Goal: Contribute content

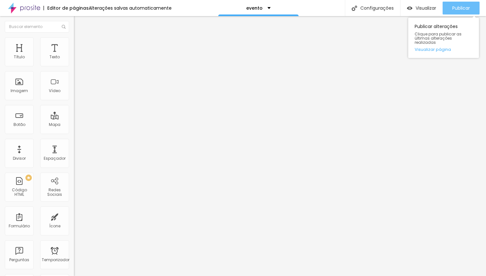
click at [459, 8] on font "Publicar" at bounding box center [462, 8] width 18 height 6
click at [454, 8] on font "Publicar" at bounding box center [462, 8] width 18 height 6
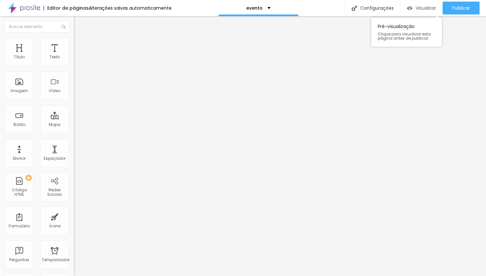
click at [423, 6] on font "Visualizar" at bounding box center [426, 8] width 21 height 6
click at [74, 41] on li "Avançado" at bounding box center [111, 40] width 74 height 6
type input "9"
type input "11"
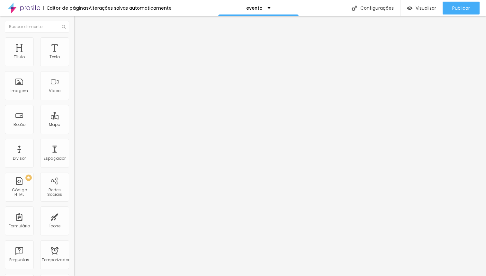
type input "11"
type input "12"
type input "14"
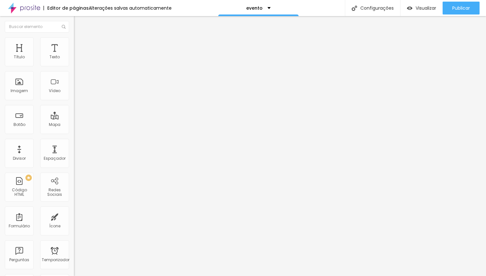
type input "15"
type input "16"
type input "17"
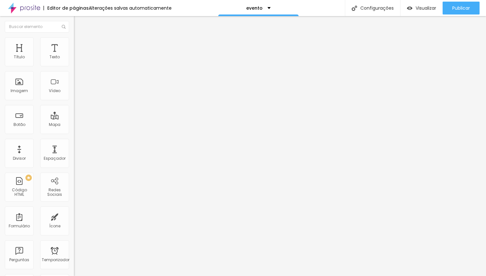
type input "17"
click at [74, 118] on input "range" at bounding box center [94, 120] width 41 height 5
click at [74, 124] on input "17" at bounding box center [88, 127] width 28 height 7
type input "1"
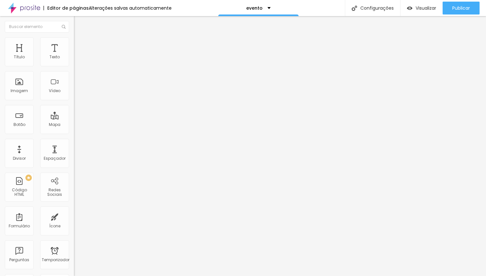
type input "10"
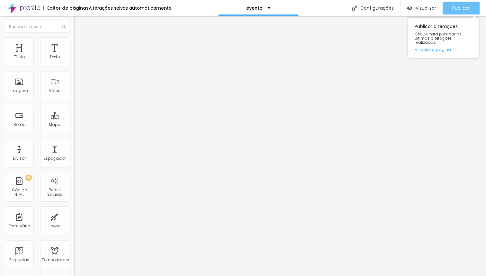
click at [458, 13] on div "Publicar" at bounding box center [462, 8] width 18 height 13
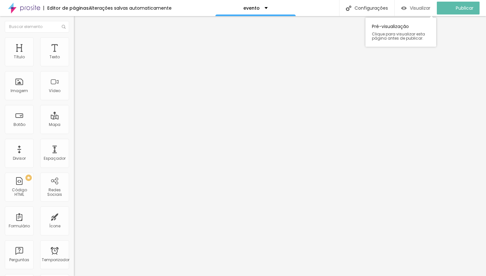
click at [420, 11] on font "Visualizar" at bounding box center [420, 8] width 21 height 6
